Goal: Find specific page/section: Find specific page/section

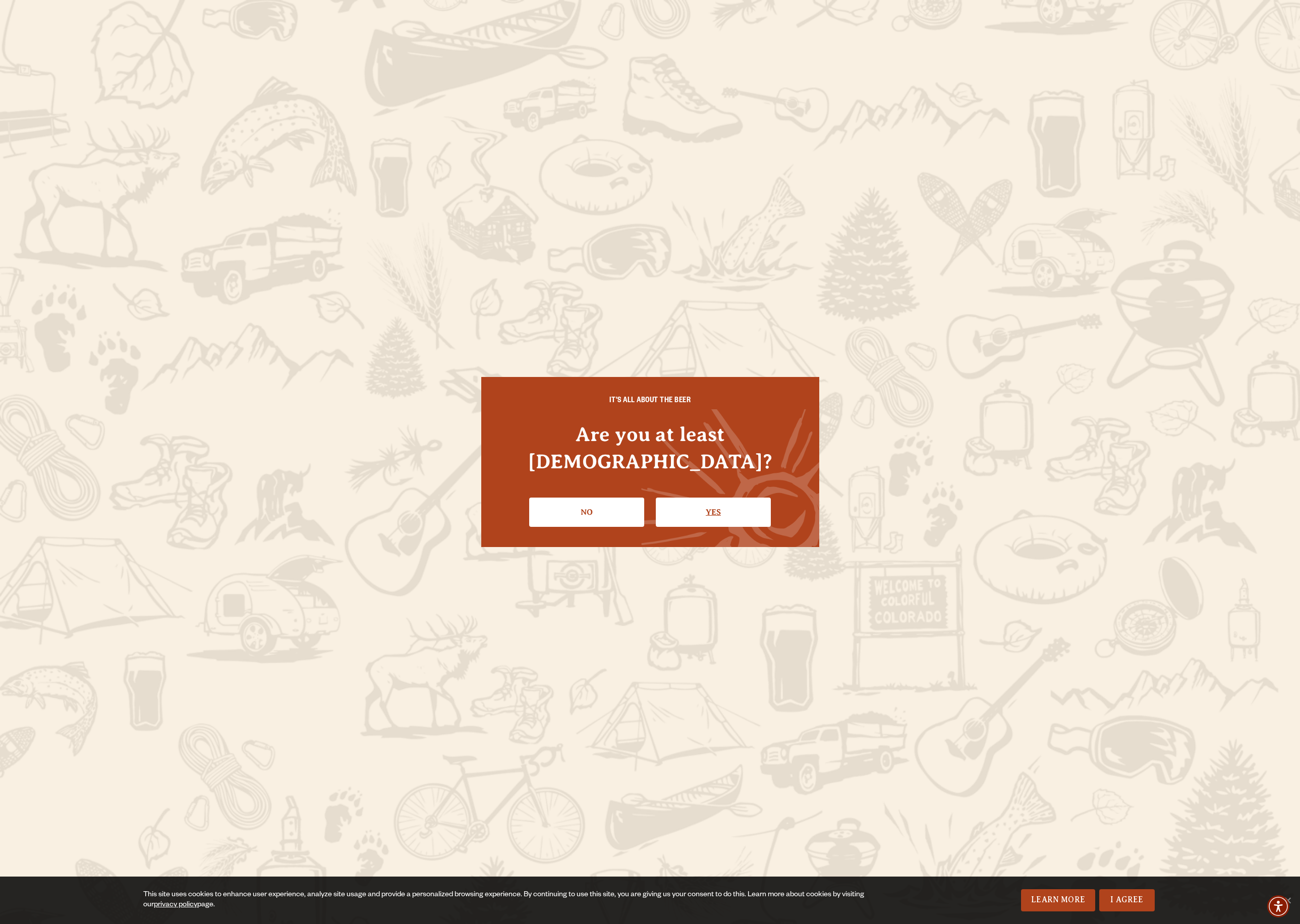
click at [724, 512] on link "Yes" at bounding box center [713, 512] width 115 height 29
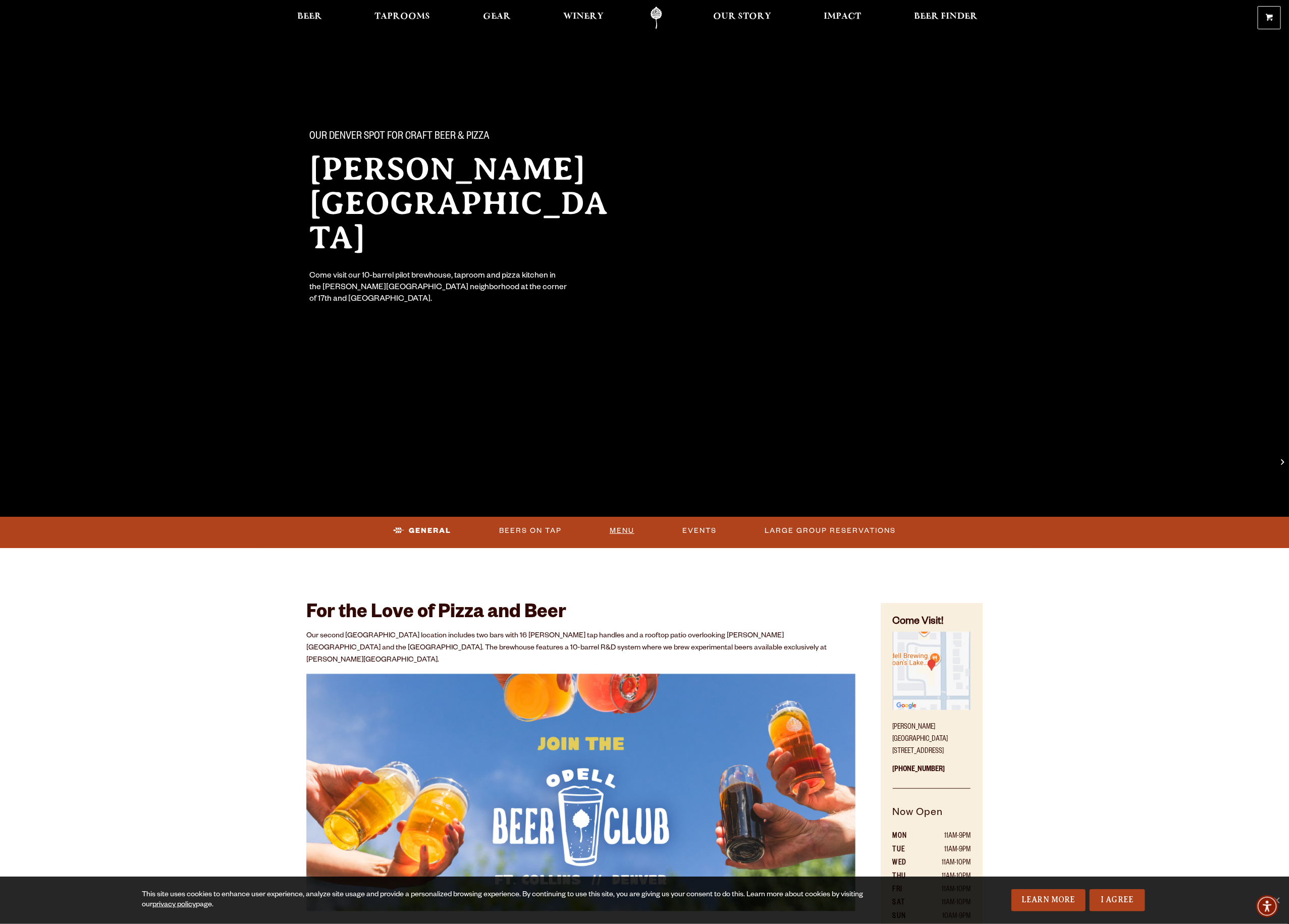
click at [628, 535] on link "Menu" at bounding box center [622, 531] width 33 height 23
click at [401, 16] on span "Taprooms" at bounding box center [402, 17] width 56 height 8
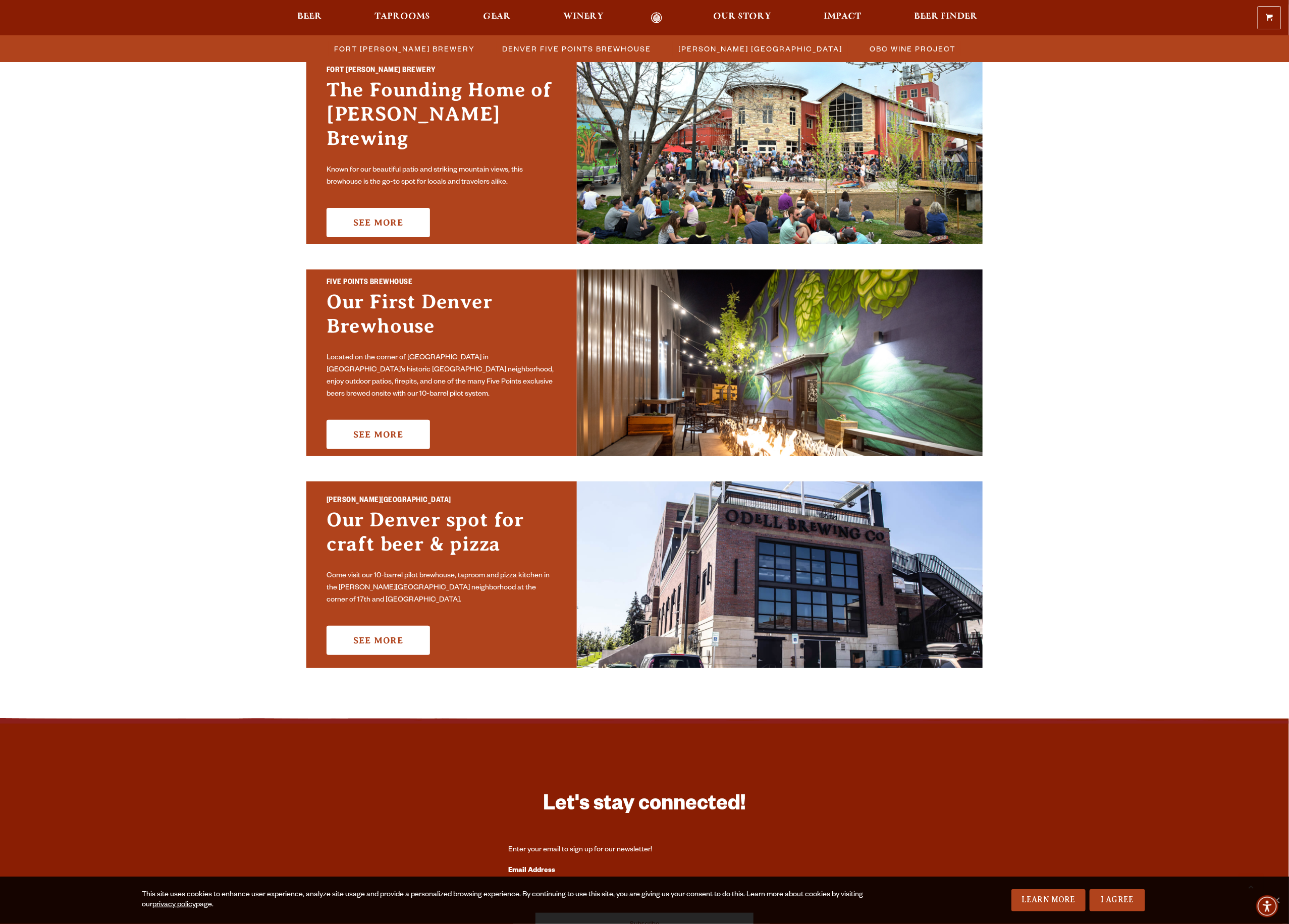
scroll to position [322, 0]
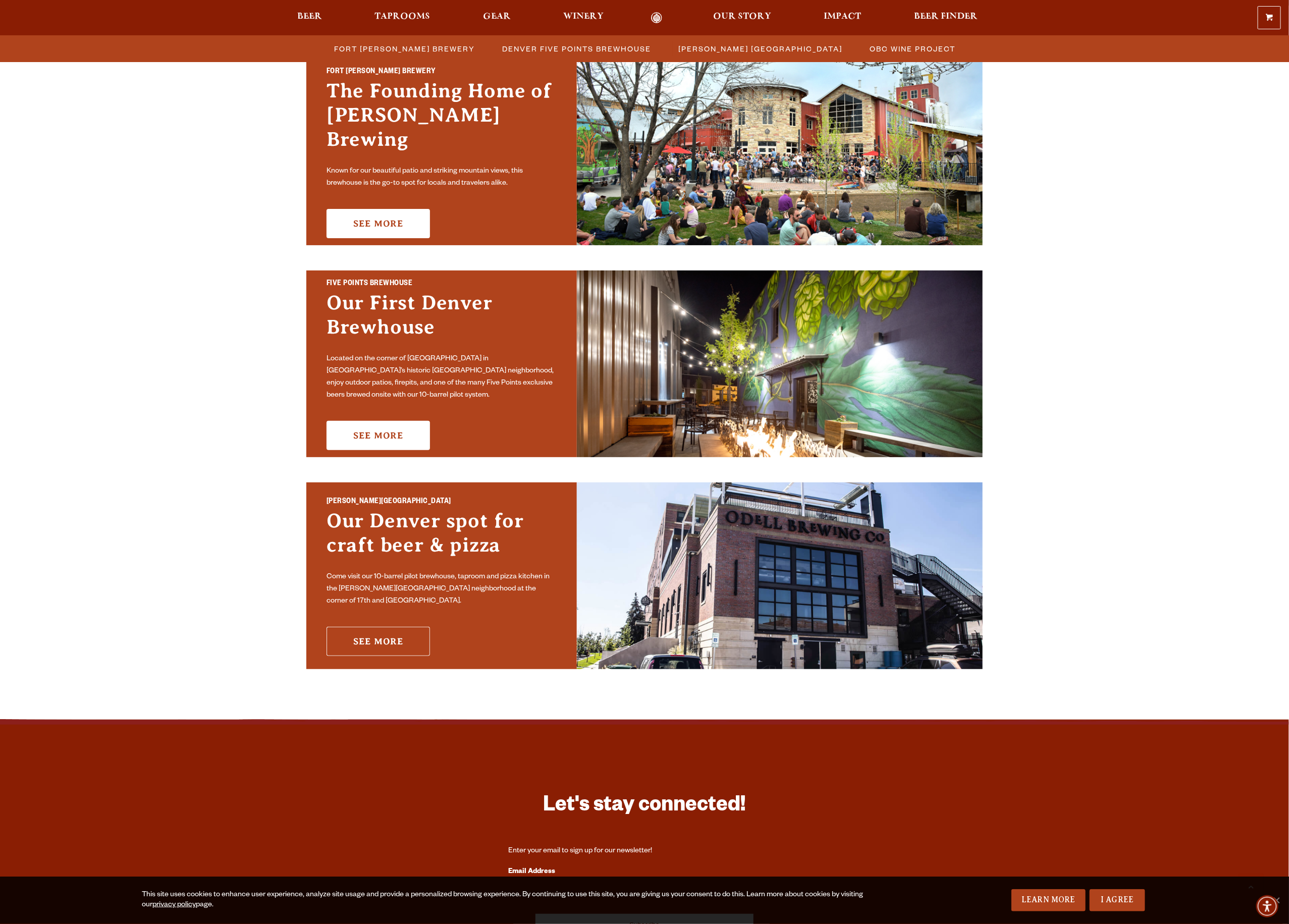
click at [384, 640] on link "See More" at bounding box center [378, 641] width 104 height 29
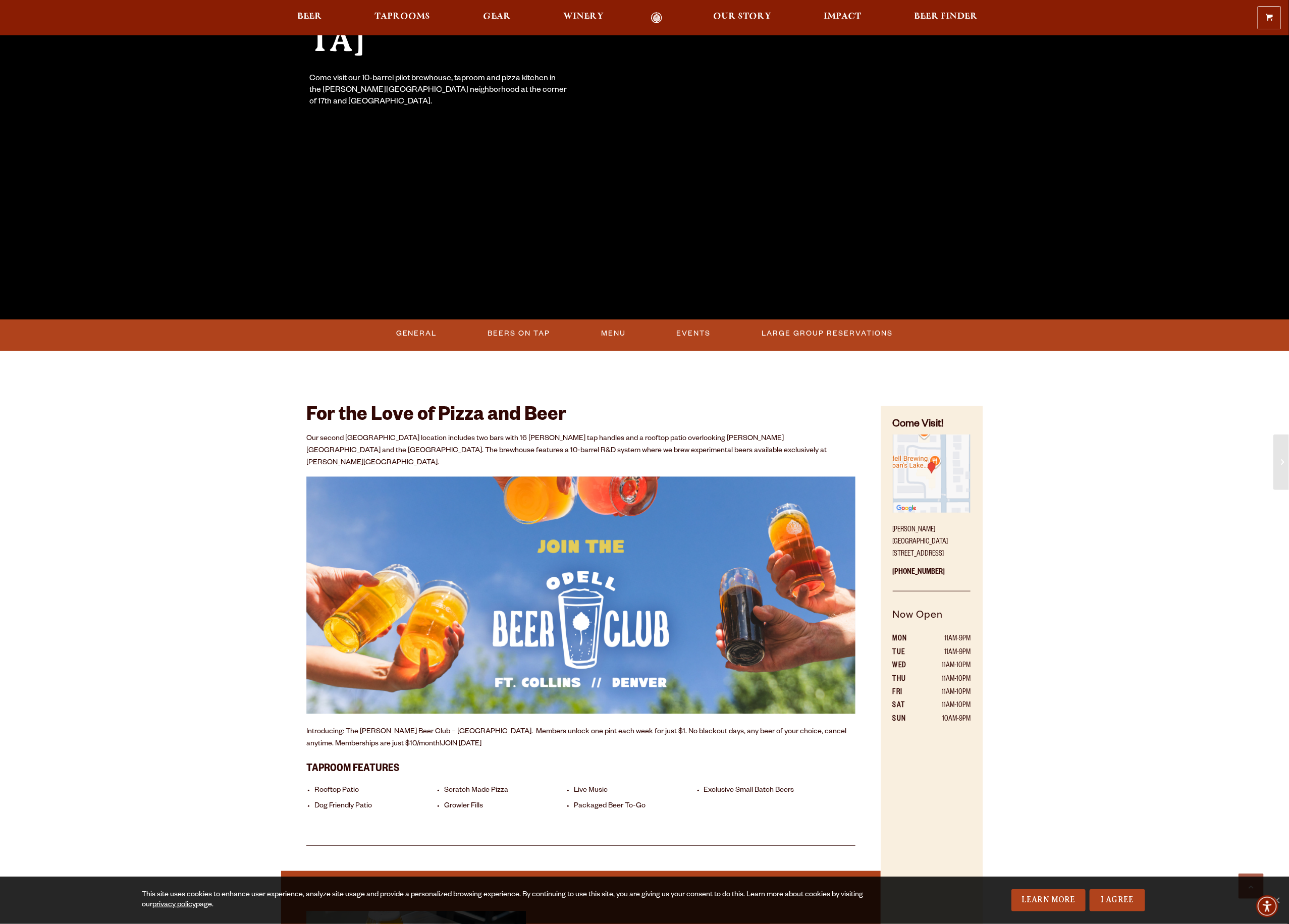
scroll to position [258, 0]
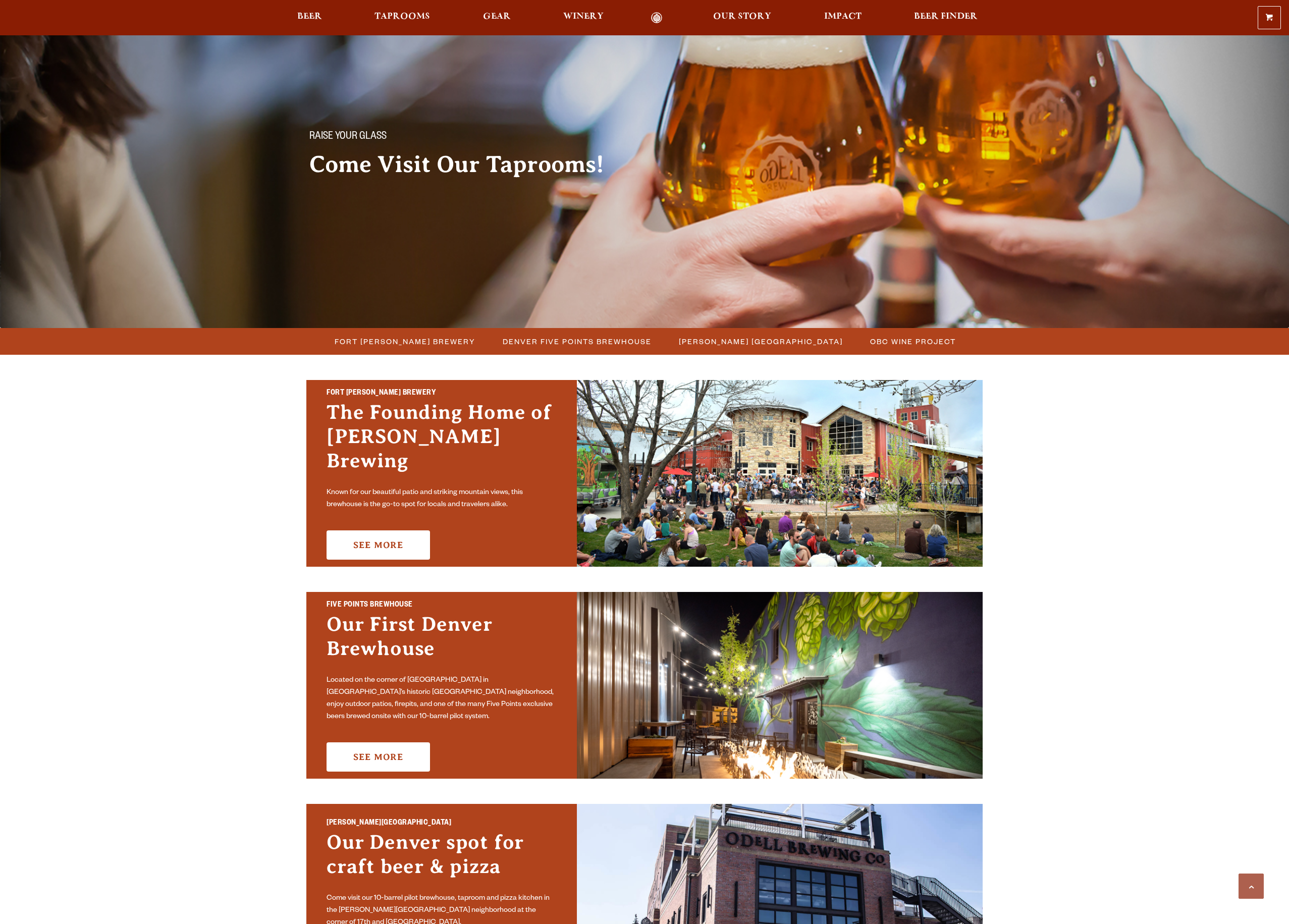
scroll to position [322, 0]
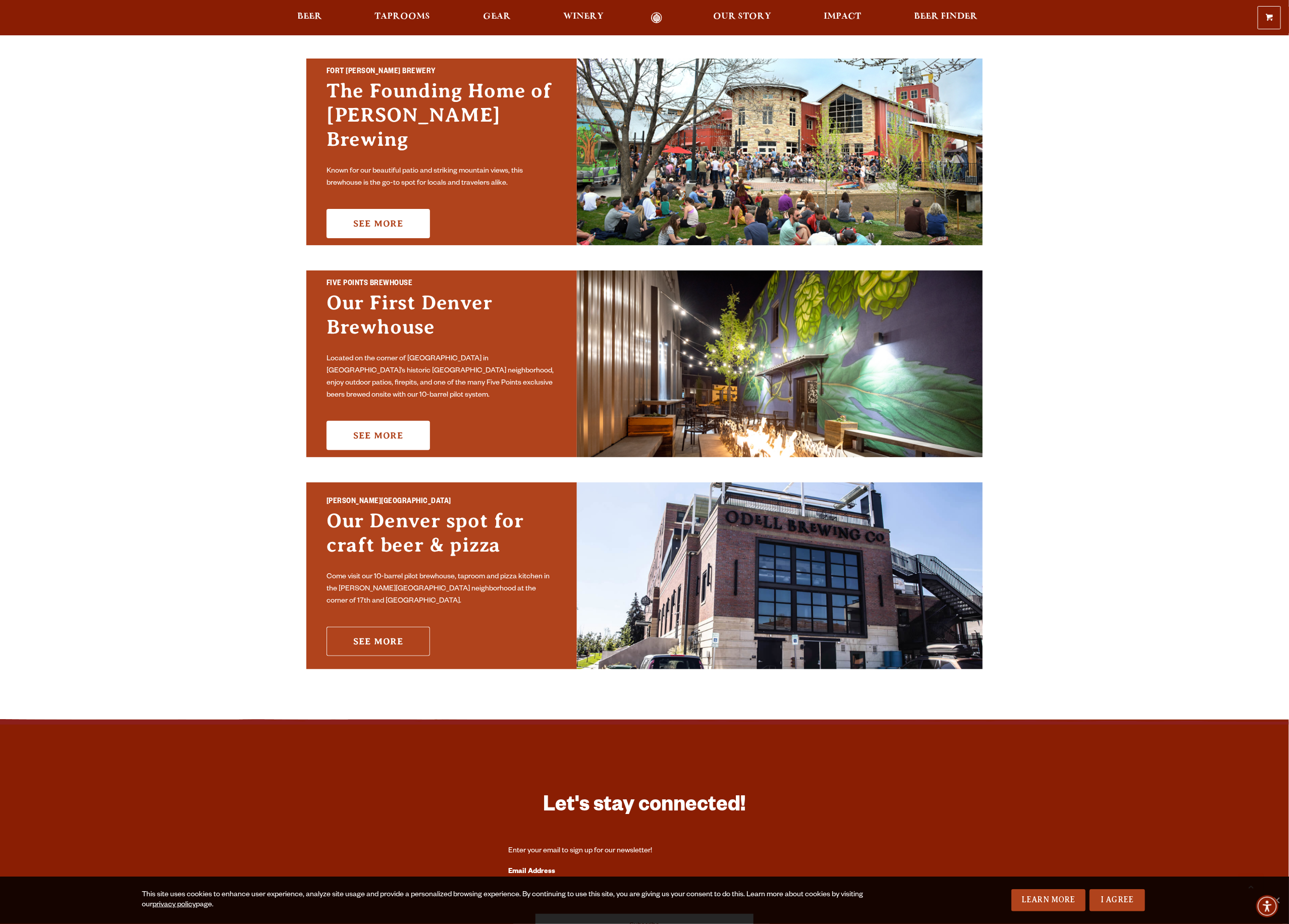
click at [383, 632] on link "See More" at bounding box center [378, 641] width 104 height 29
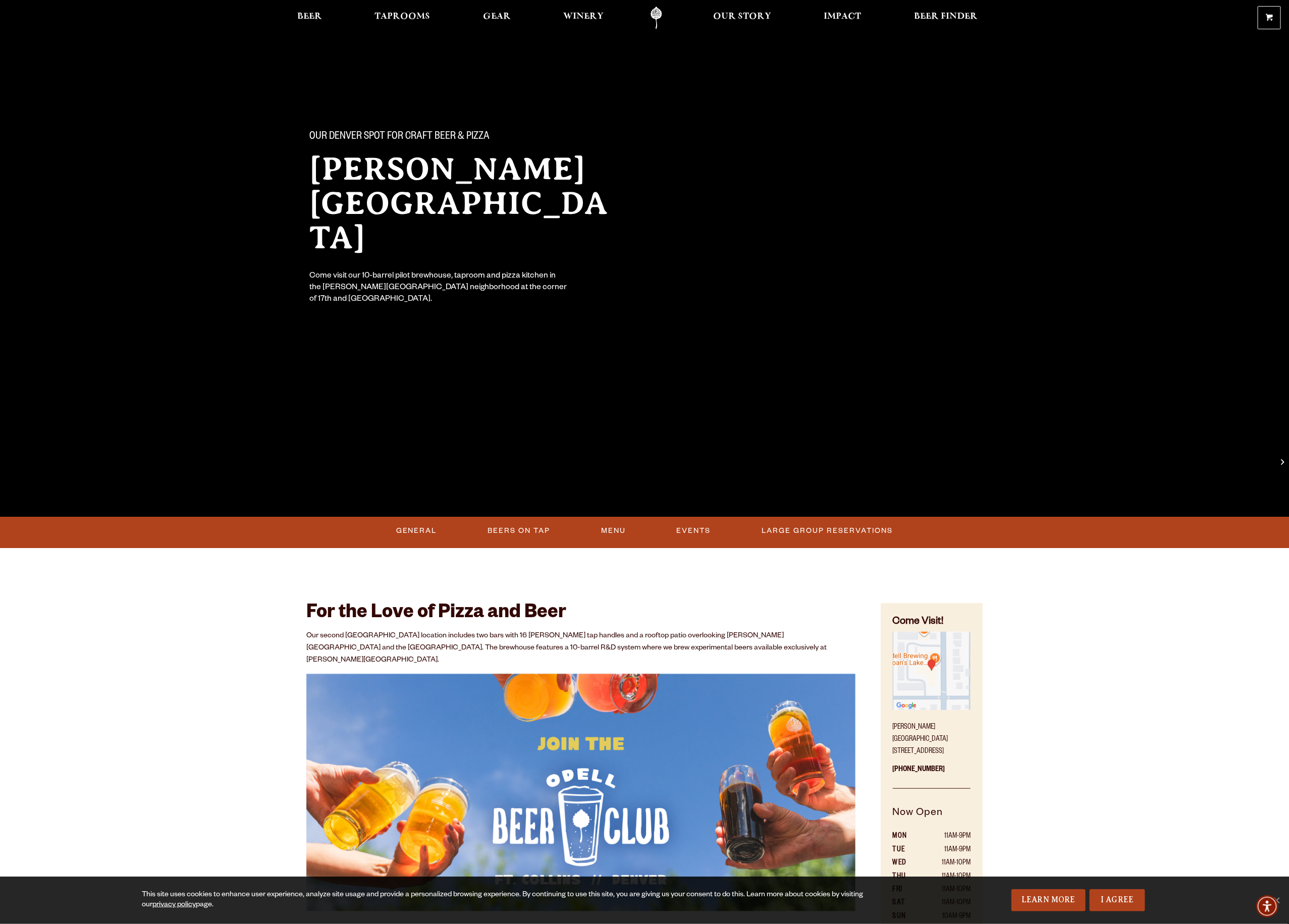
click at [668, 545] on div "General Beers On Tap Menu Events Large Group Reservations" at bounding box center [644, 532] width 1289 height 31
click at [703, 537] on link "Events" at bounding box center [694, 531] width 42 height 23
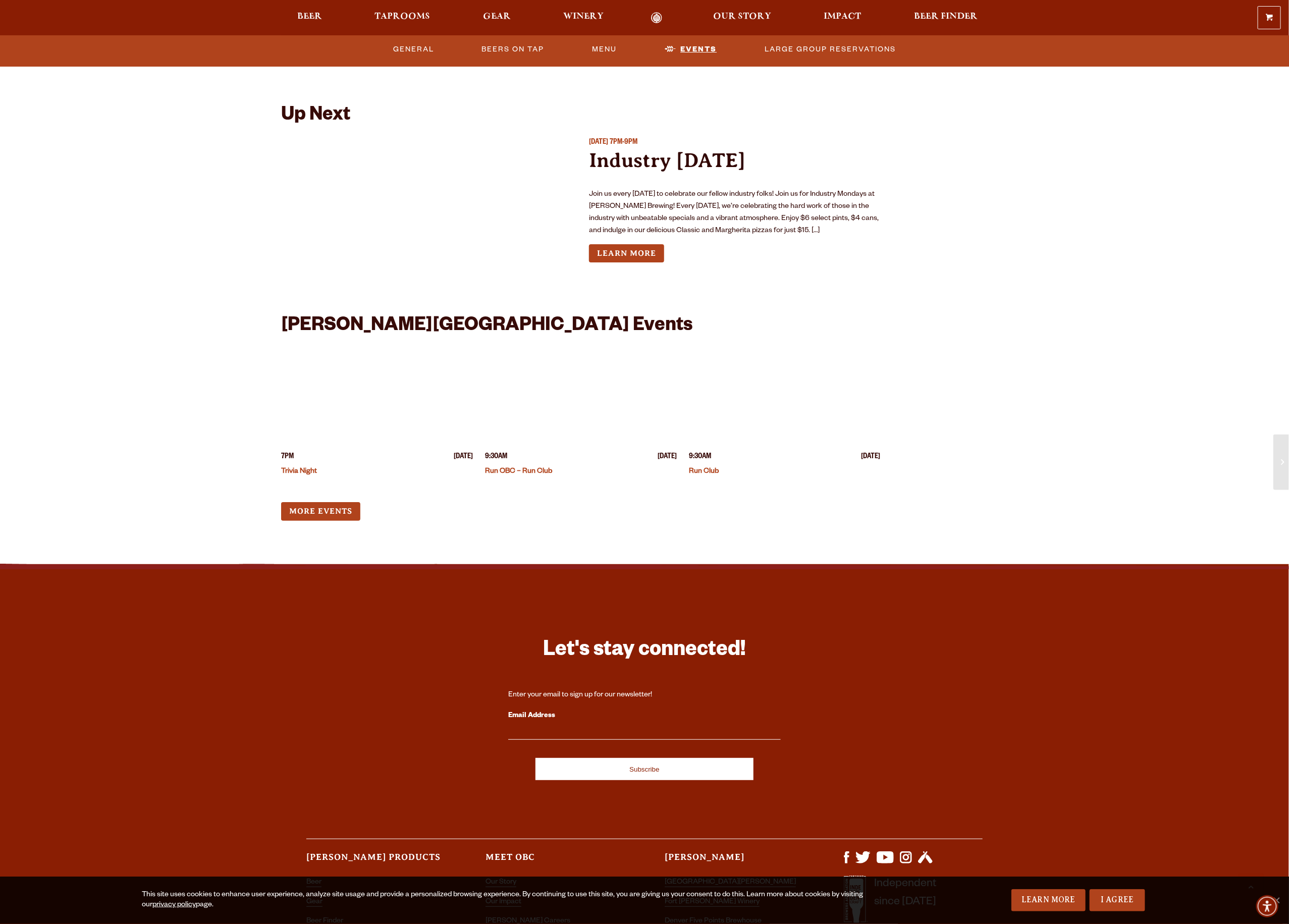
scroll to position [2401, 0]
